Goal: Information Seeking & Learning: Learn about a topic

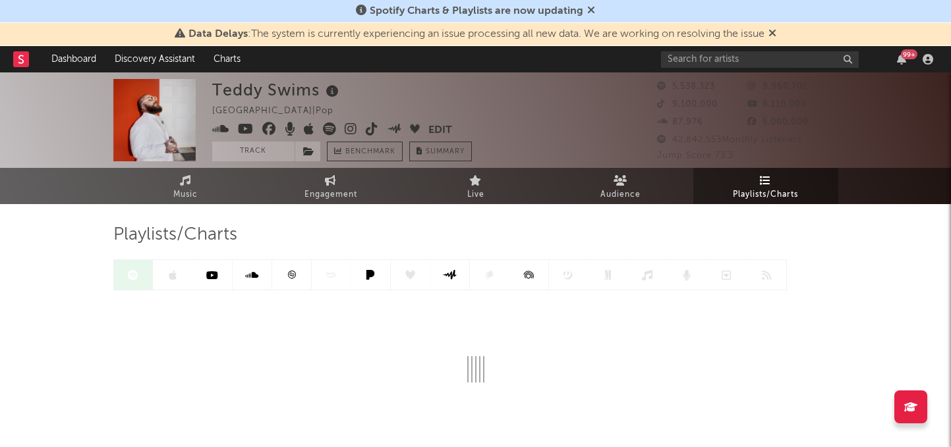
click at [590, 11] on icon at bounding box center [591, 10] width 8 height 11
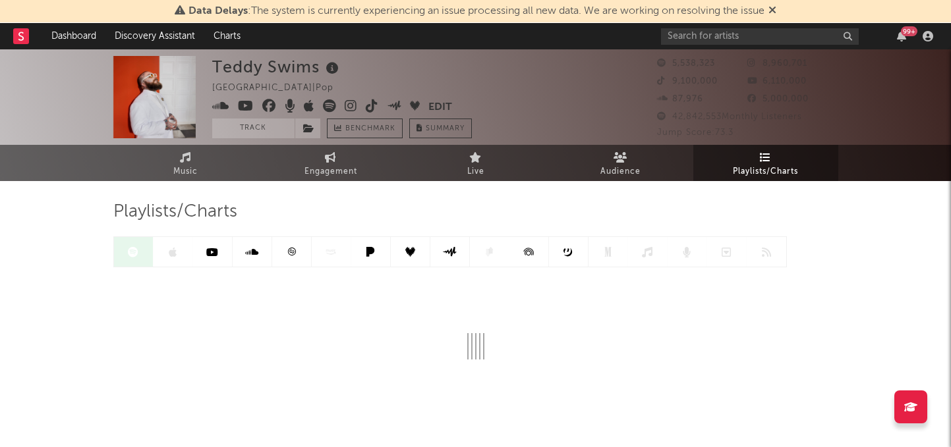
click at [780, 10] on div "Data Delays : The system is currently experiencing an issue processing all new …" at bounding box center [475, 11] width 951 height 23
click at [775, 9] on icon at bounding box center [772, 10] width 8 height 11
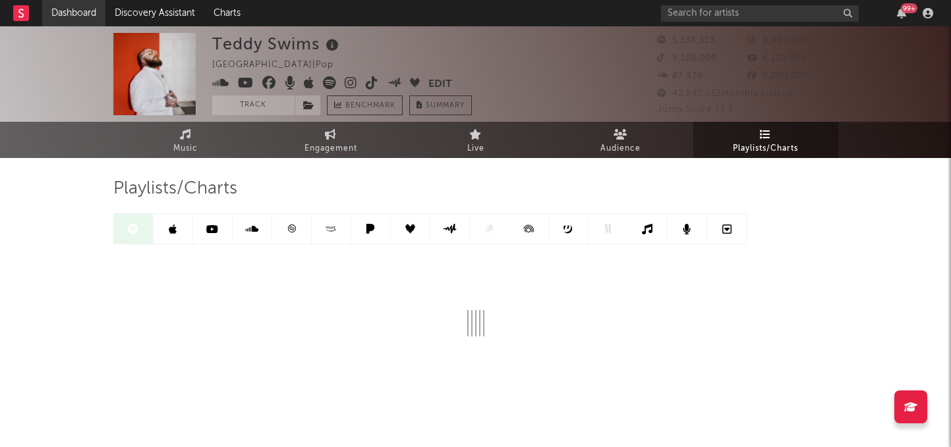
click at [82, 6] on link "Dashboard" at bounding box center [73, 13] width 63 height 26
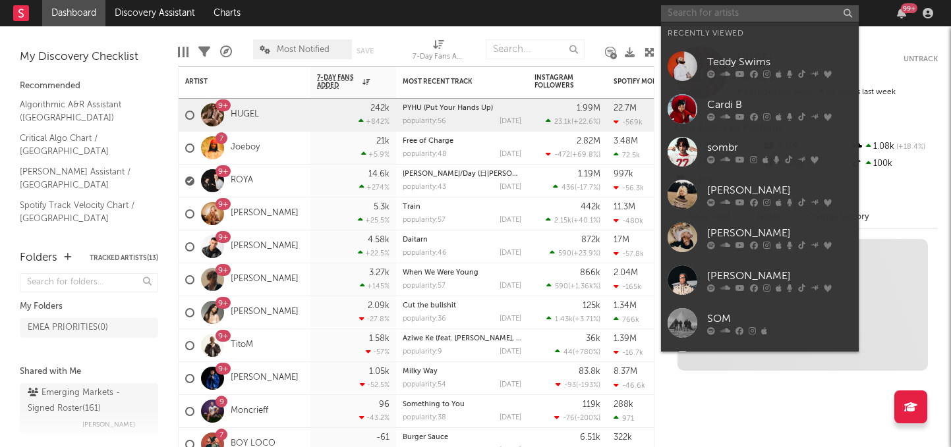
click at [723, 15] on input "text" at bounding box center [760, 13] width 198 height 16
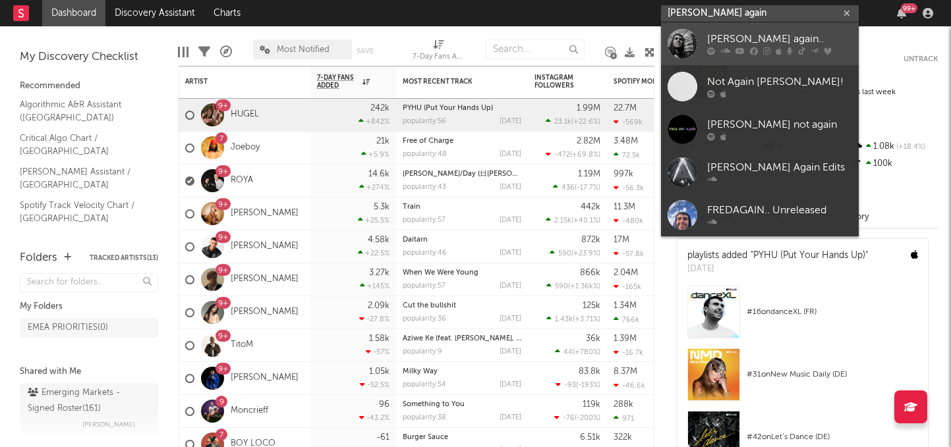
type input "[PERSON_NAME] again"
click at [773, 38] on div "[PERSON_NAME] again.." at bounding box center [779, 40] width 145 height 16
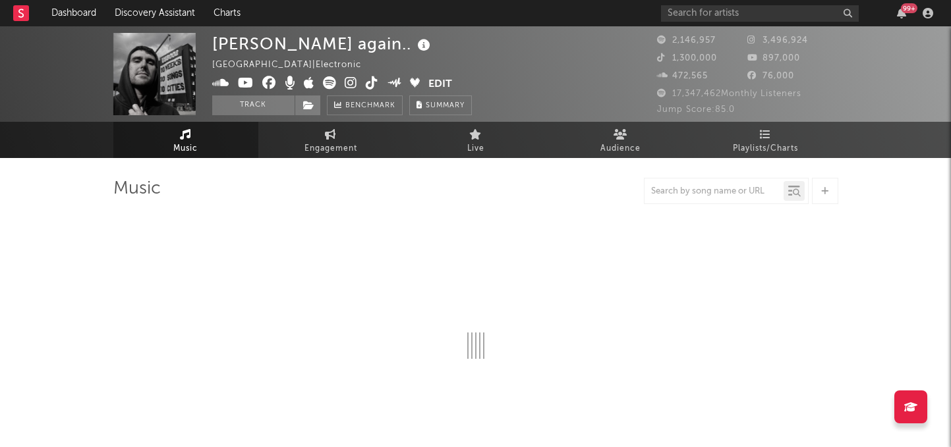
select select "6m"
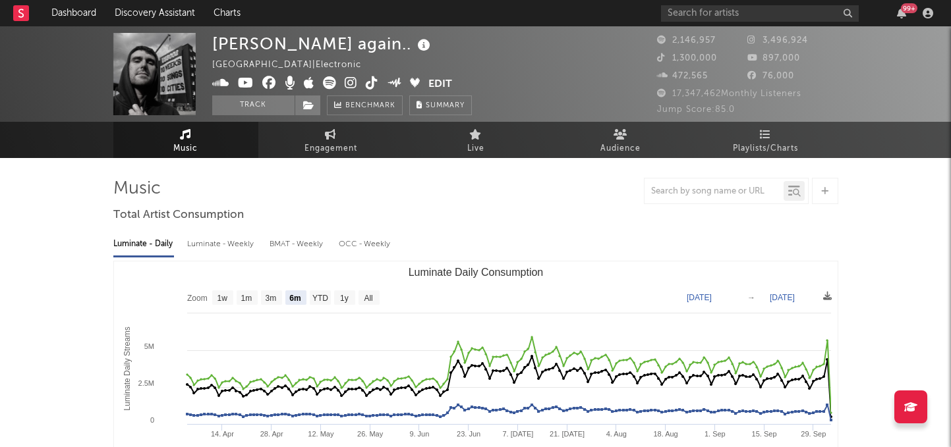
select select "6m"
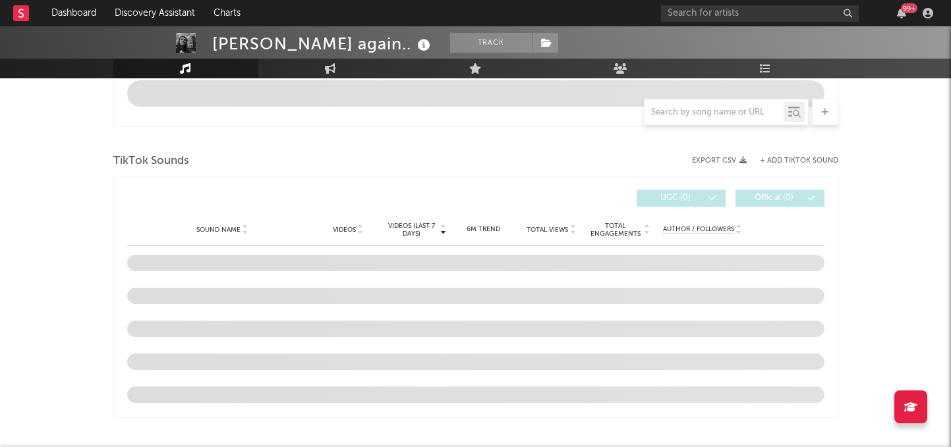
scroll to position [831, 0]
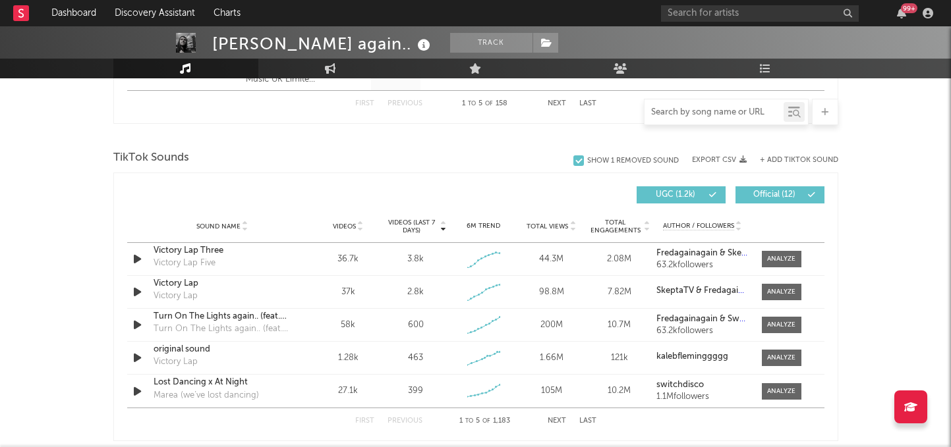
click at [672, 114] on input "text" at bounding box center [713, 112] width 139 height 11
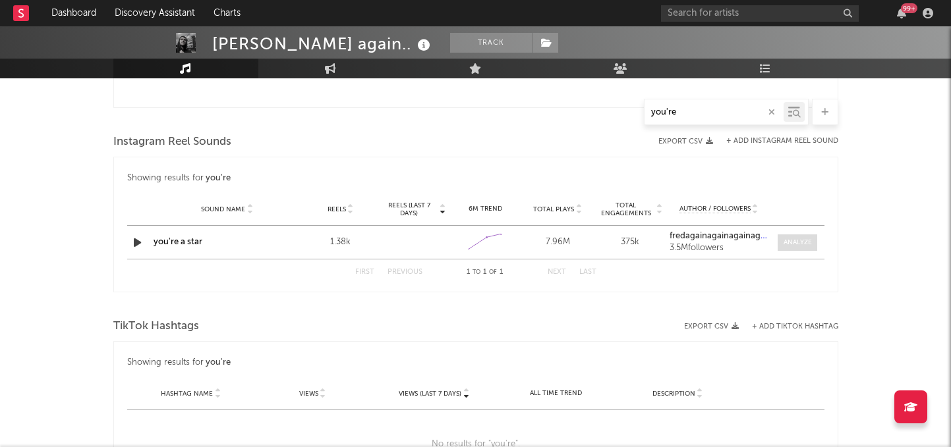
type input "you're"
click at [802, 240] on div at bounding box center [797, 243] width 28 height 10
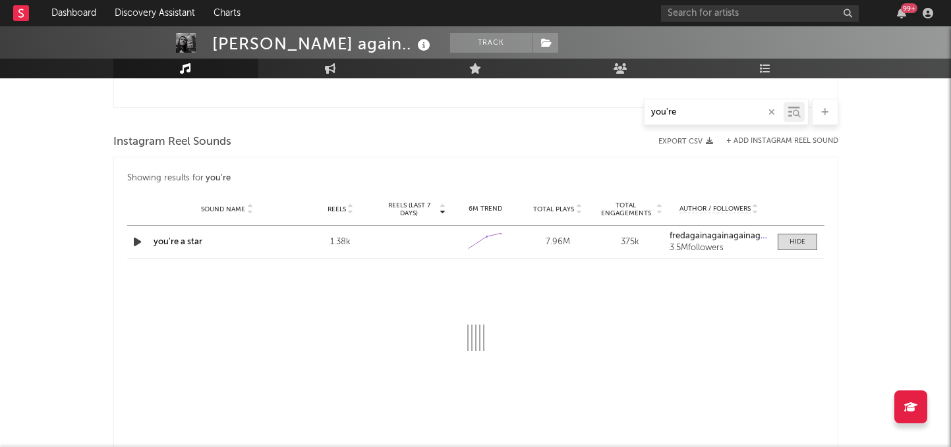
select select "1w"
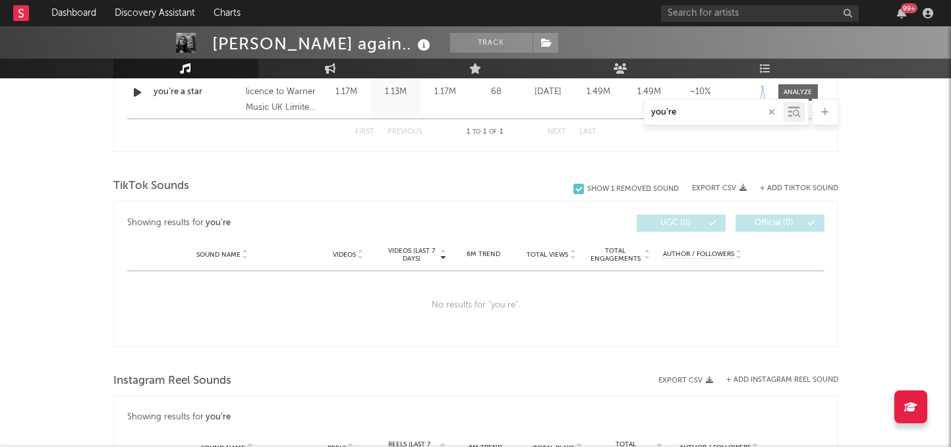
scroll to position [582, 0]
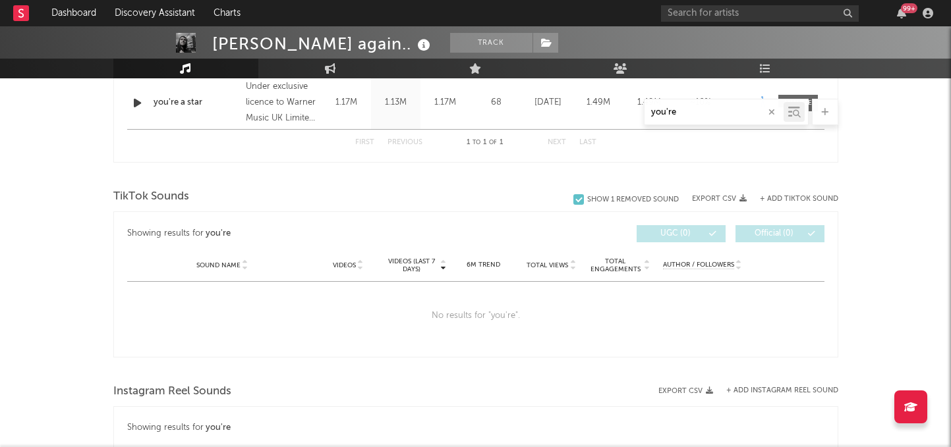
drag, startPoint x: 683, startPoint y: 109, endPoint x: 614, endPoint y: 103, distance: 69.4
click at [614, 103] on div "you're" at bounding box center [475, 112] width 725 height 26
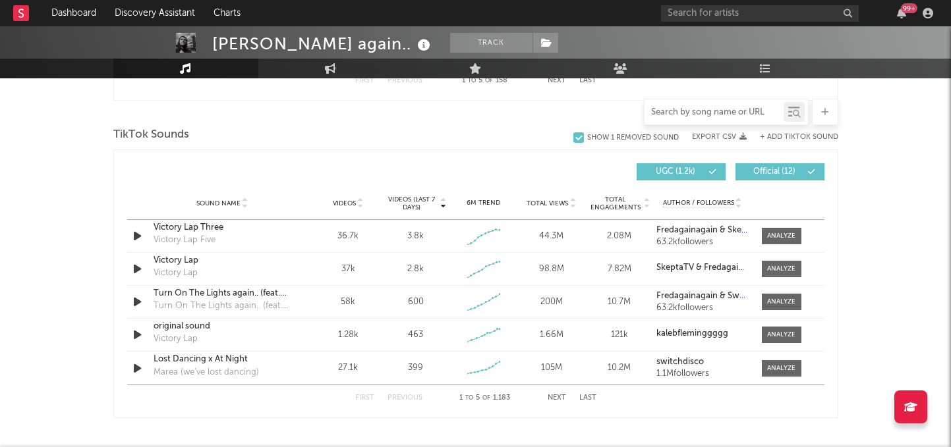
scroll to position [856, 0]
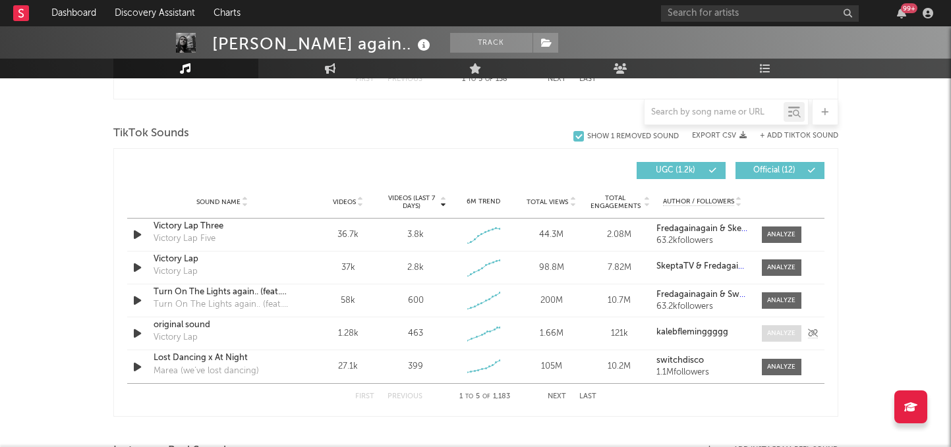
click at [791, 339] on span at bounding box center [782, 333] width 40 height 16
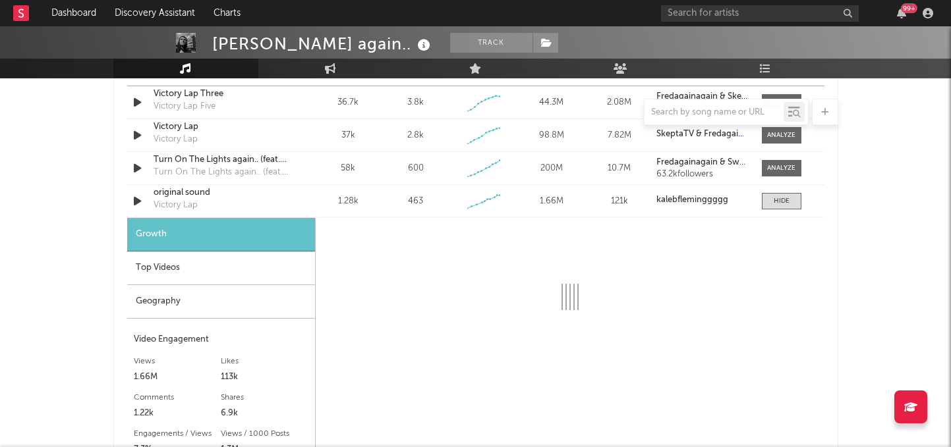
select select "1w"
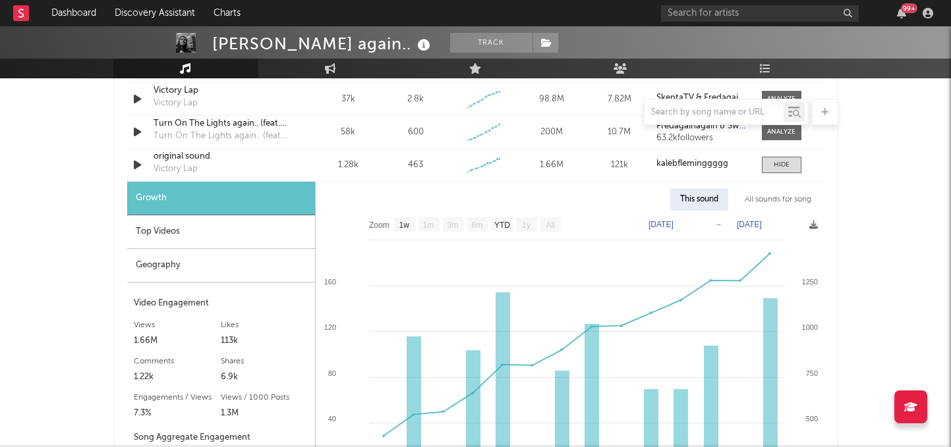
scroll to position [1023, 0]
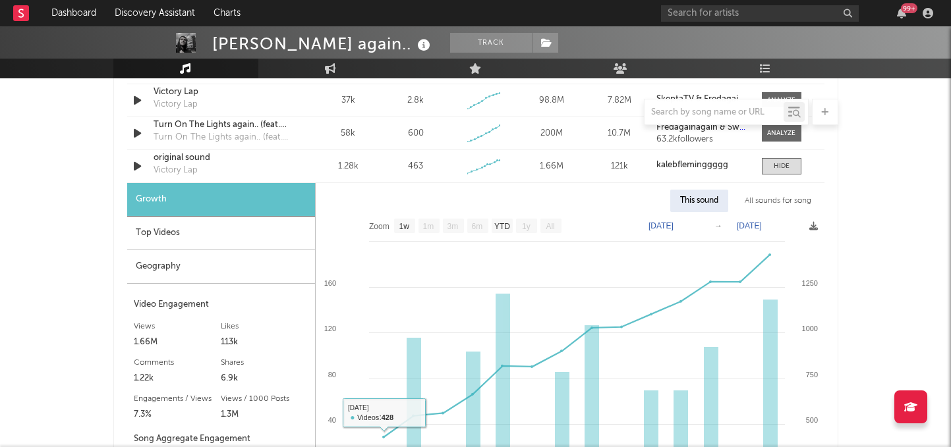
click at [227, 236] on div "Top Videos" at bounding box center [221, 234] width 188 height 34
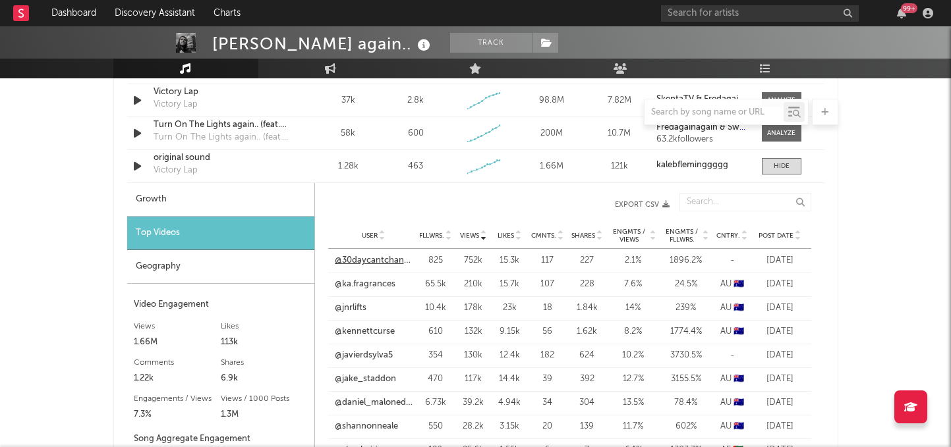
click at [378, 264] on link "@30daycantchange" at bounding box center [374, 260] width 78 height 13
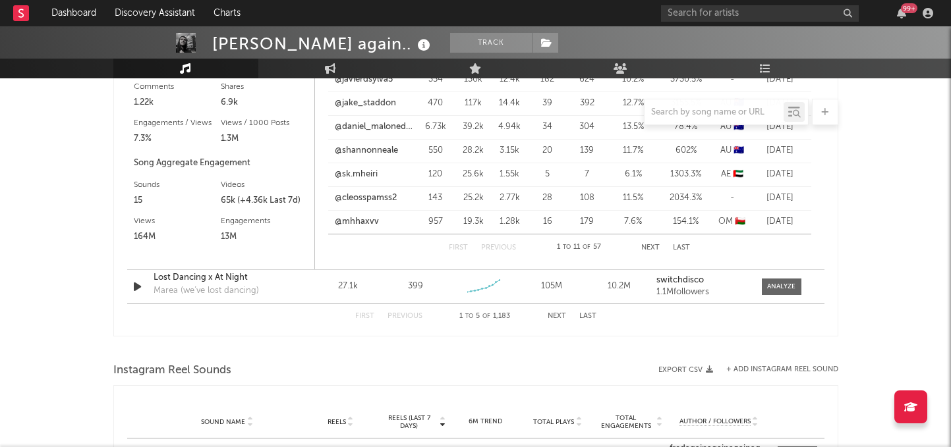
scroll to position [1298, 0]
click at [557, 316] on button "Next" at bounding box center [556, 317] width 18 height 7
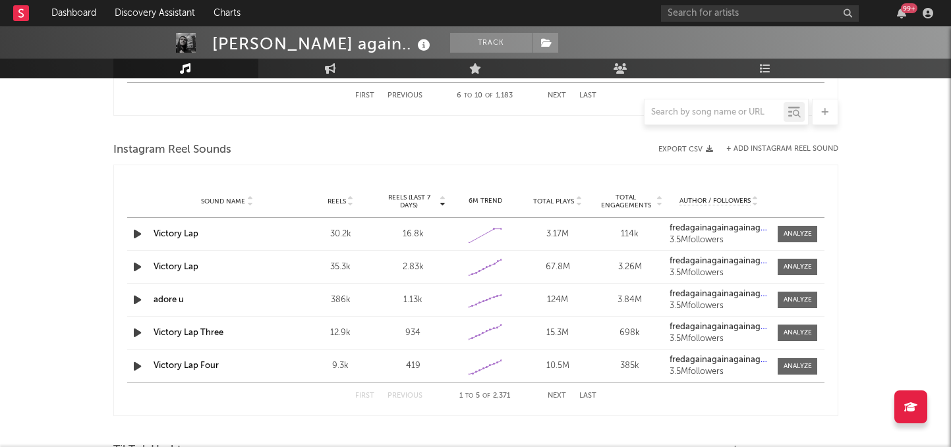
scroll to position [1165, 0]
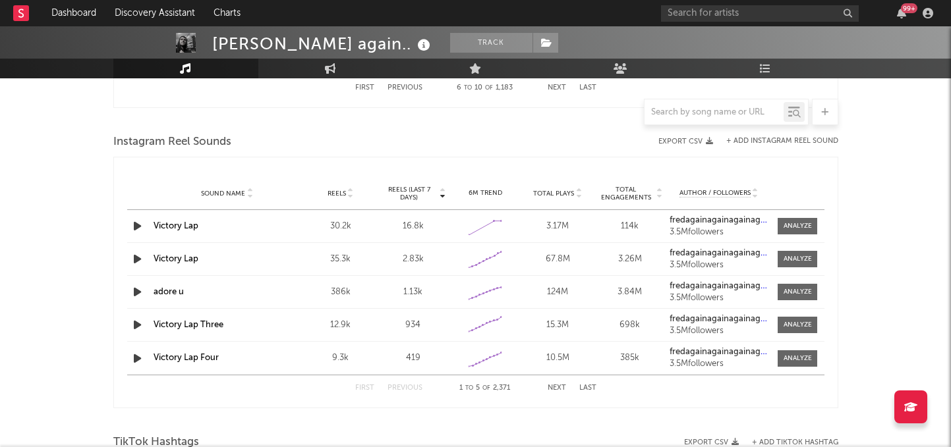
click at [553, 390] on button "Next" at bounding box center [556, 388] width 18 height 7
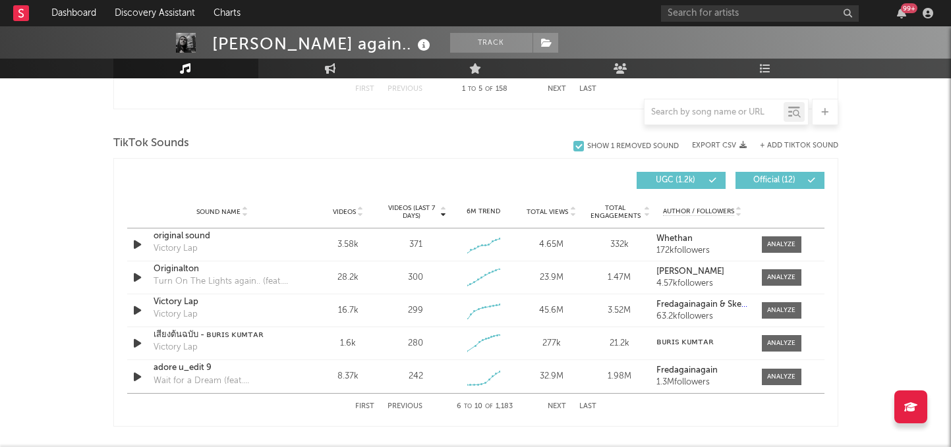
scroll to position [853, 0]
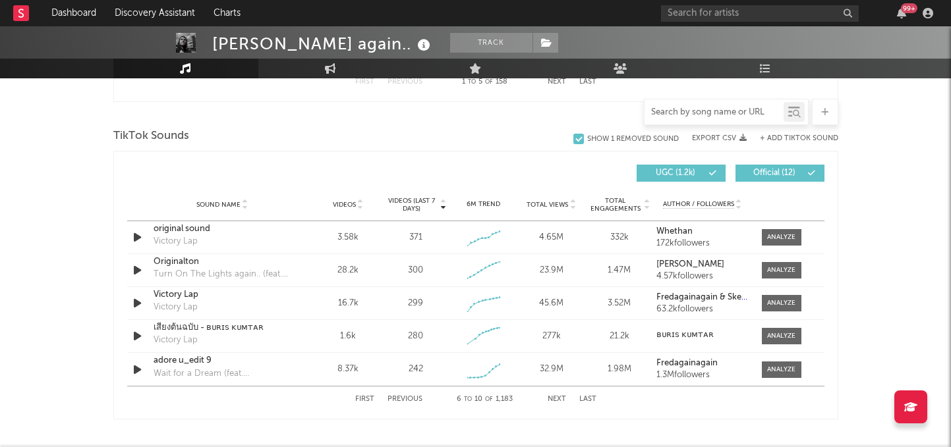
click at [710, 112] on input "text" at bounding box center [713, 112] width 139 height 11
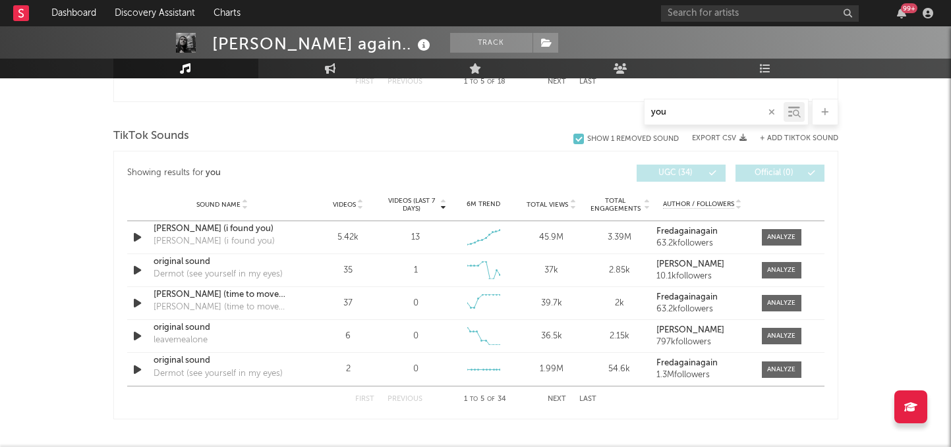
type input "you'"
select select "1w"
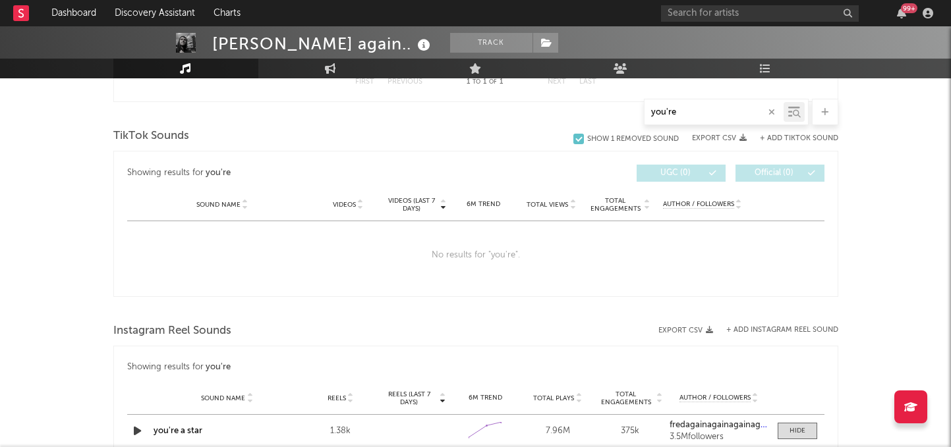
scroll to position [644, 0]
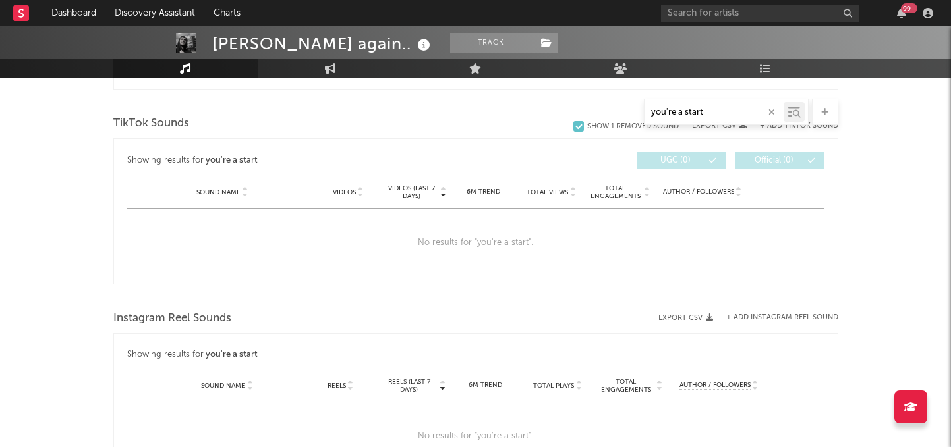
type input "you're a star"
select select "1w"
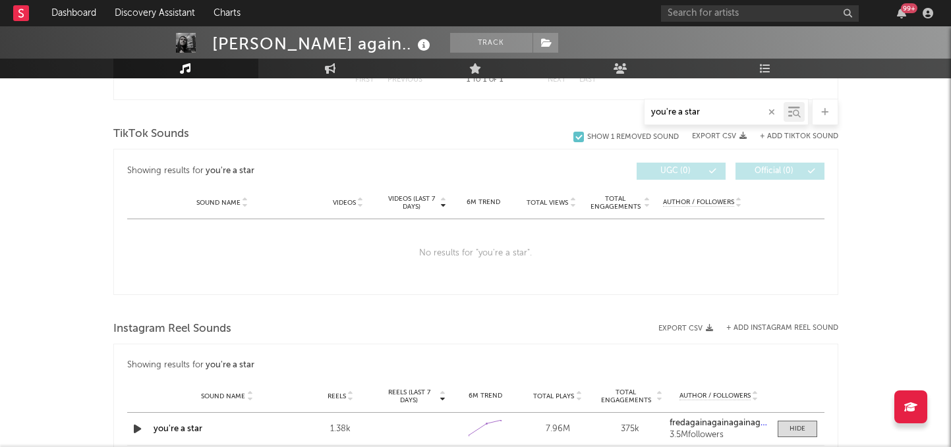
type input "you're a star"
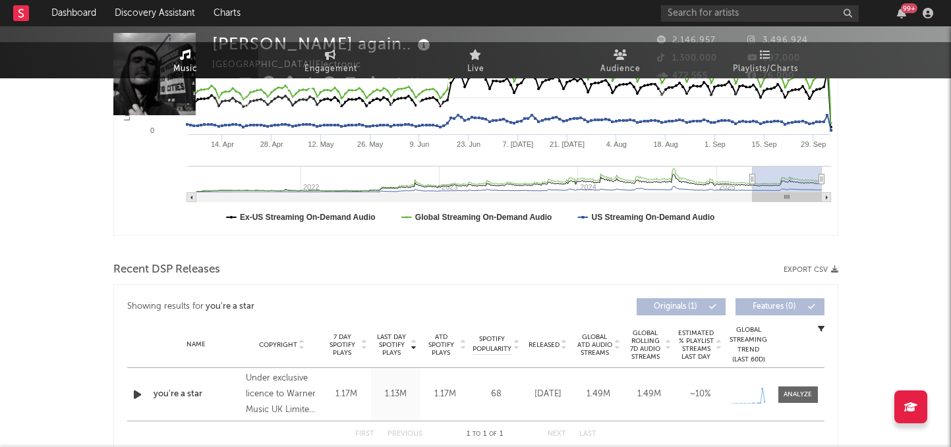
scroll to position [0, 0]
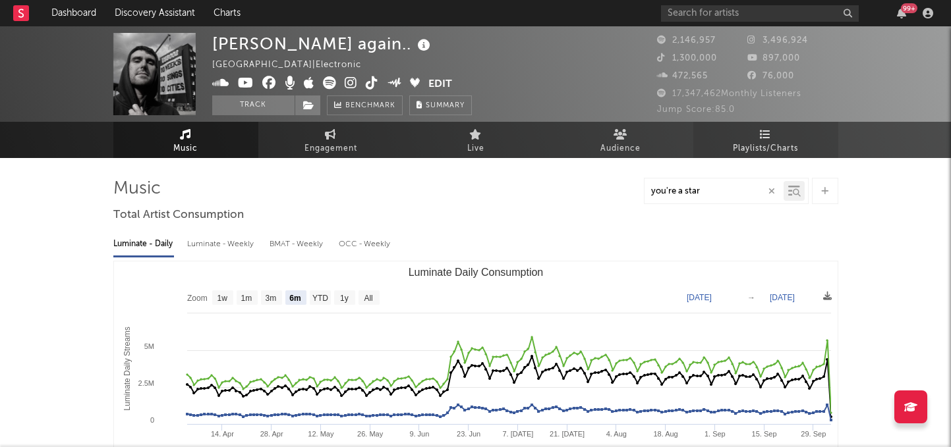
click at [762, 146] on span "Playlists/Charts" at bounding box center [765, 149] width 65 height 16
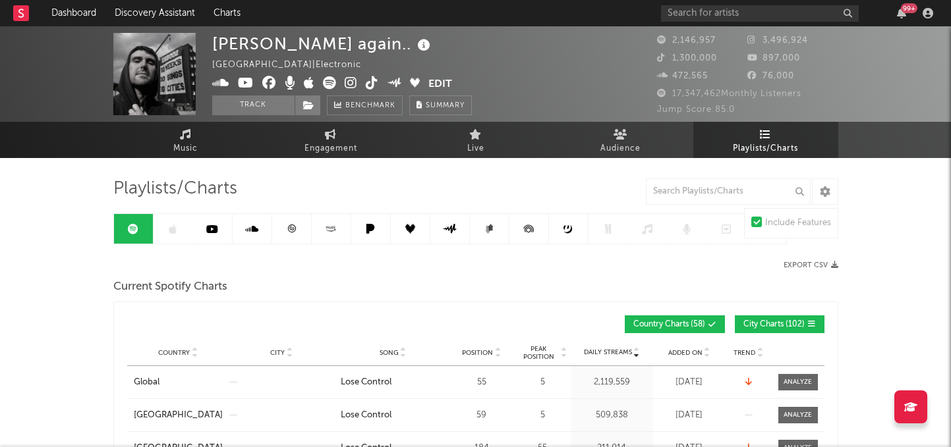
click at [218, 229] on link at bounding box center [213, 229] width 40 height 30
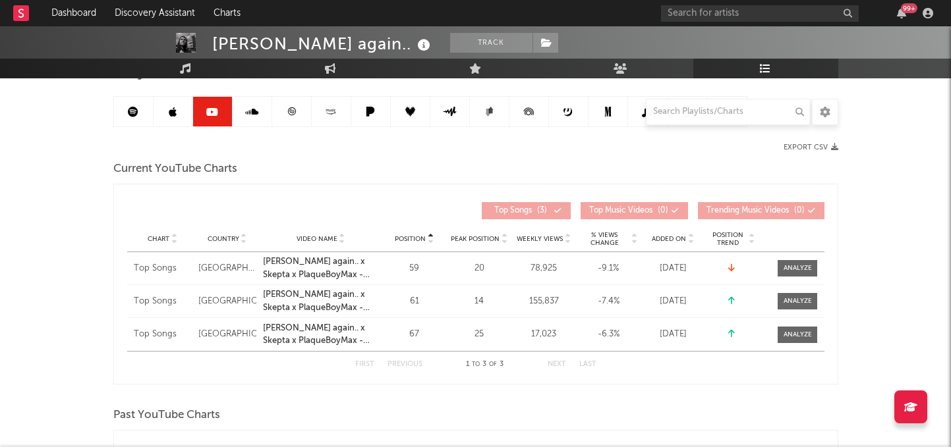
scroll to position [117, 0]
click at [690, 229] on div "Chart Country Video Name Position Peak Position Weekly Views % Views Change Add…" at bounding box center [475, 240] width 697 height 26
click at [688, 235] on icon at bounding box center [690, 237] width 7 height 5
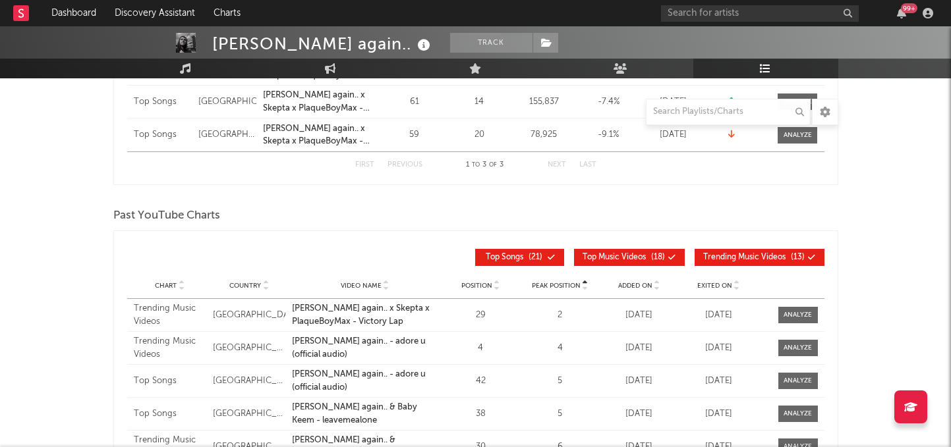
scroll to position [326, 0]
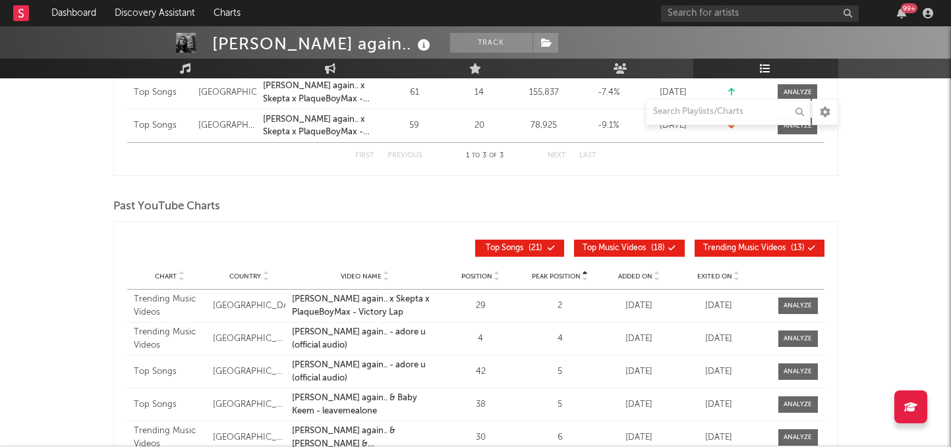
click at [658, 274] on icon at bounding box center [656, 273] width 7 height 5
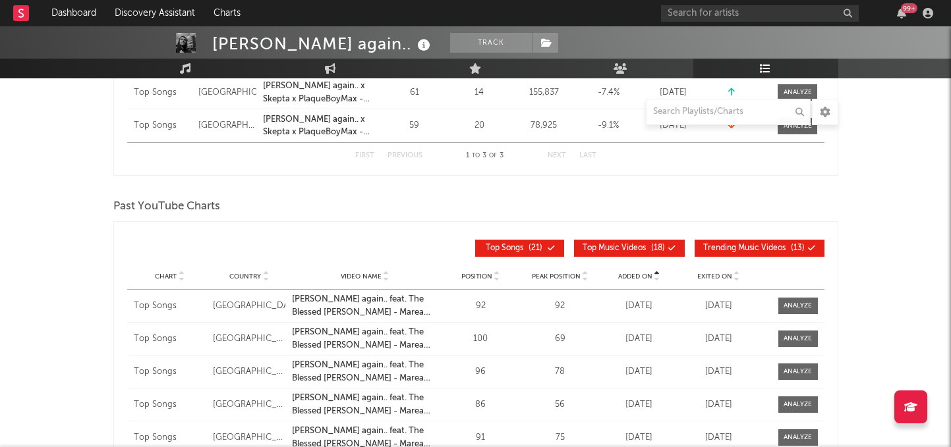
click at [658, 274] on icon at bounding box center [656, 273] width 7 height 5
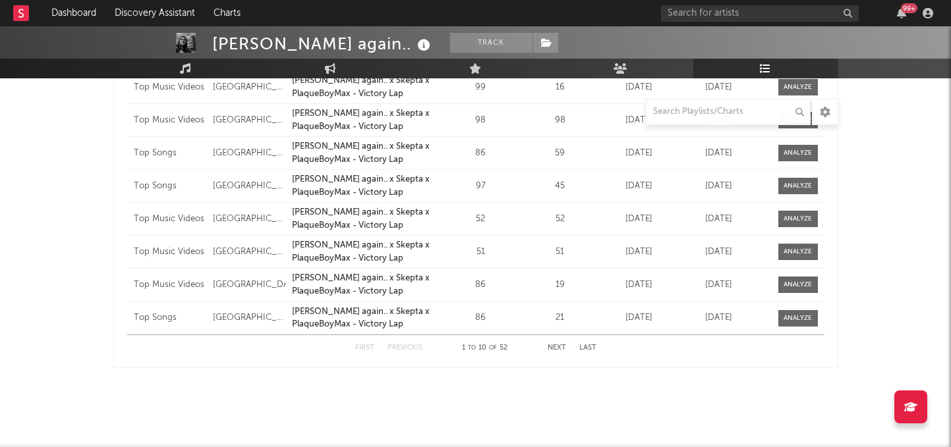
scroll to position [0, 0]
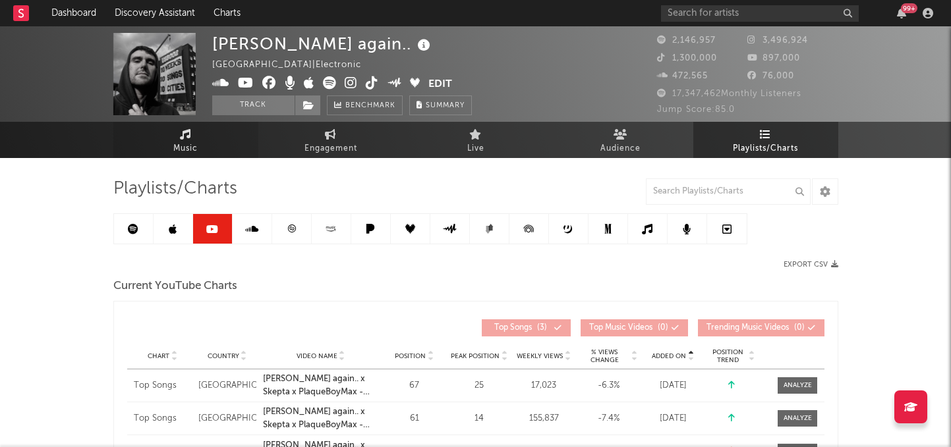
click at [183, 142] on span "Music" at bounding box center [185, 149] width 24 height 16
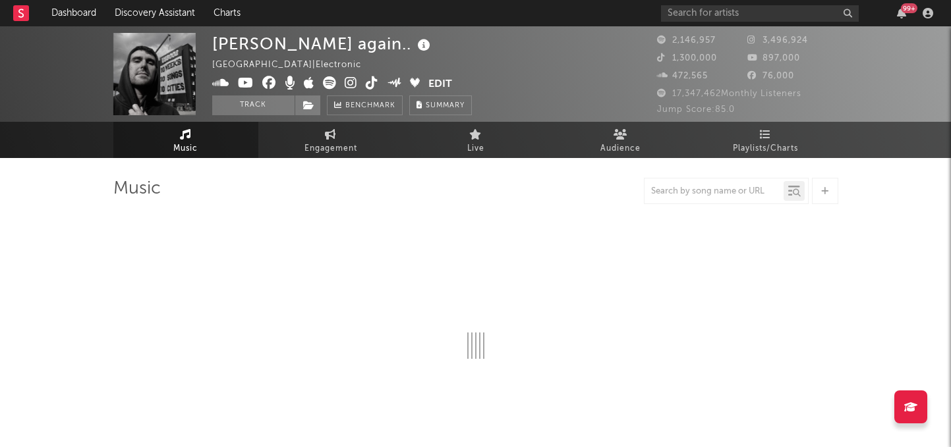
select select "6m"
